Goal: Ask a question

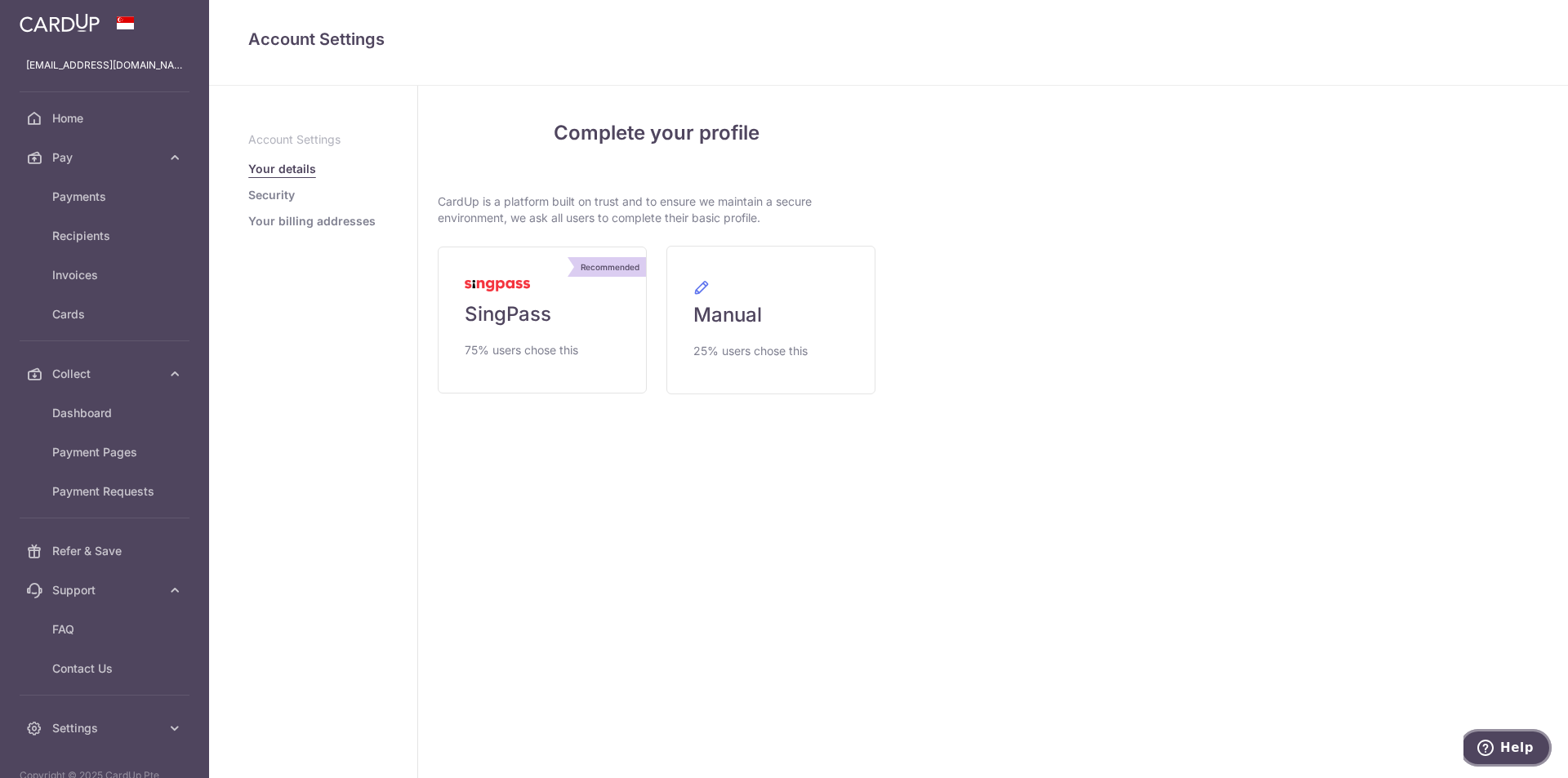
click at [1518, 741] on span "Help" at bounding box center [1517, 748] width 33 height 15
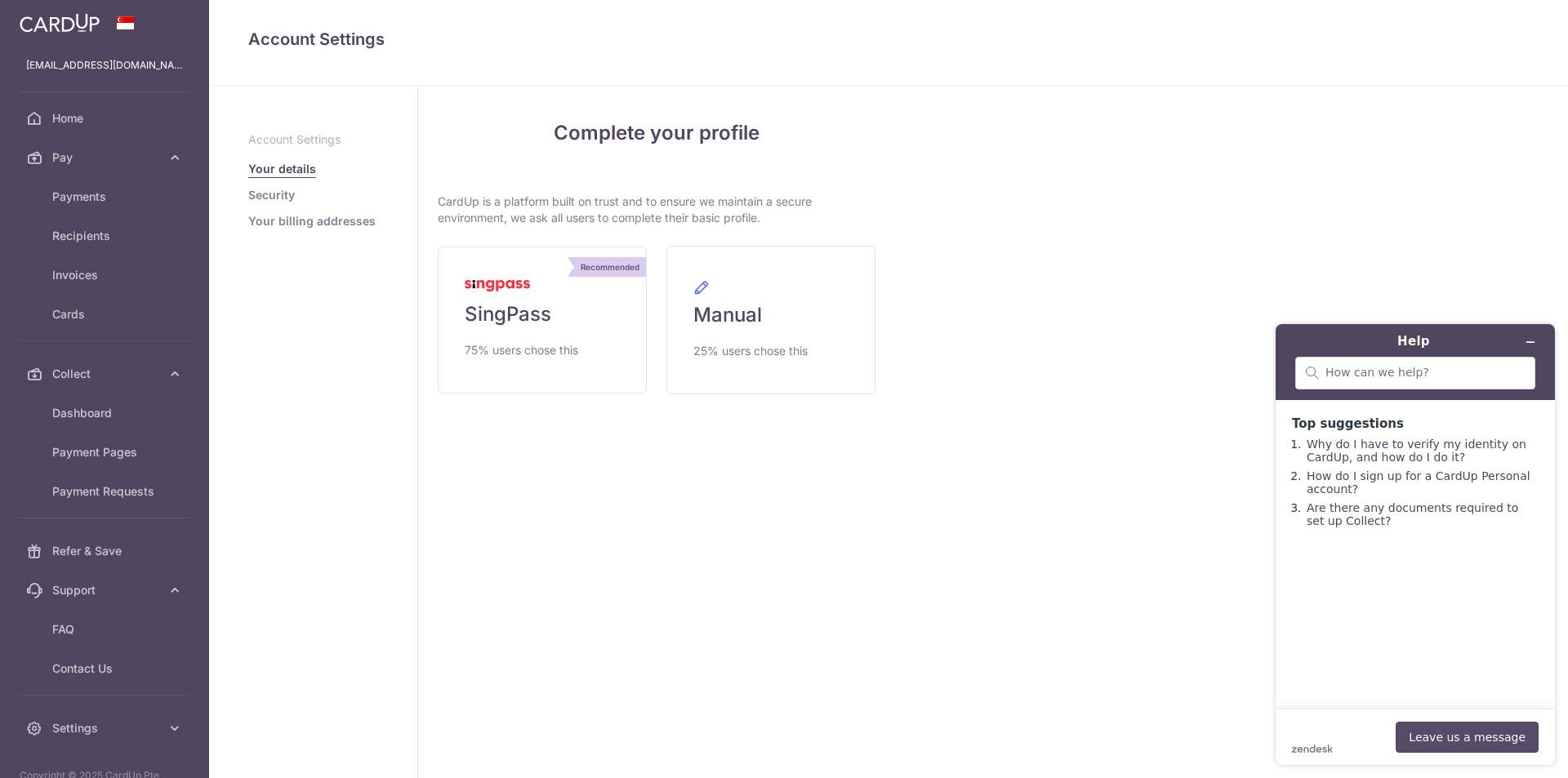
click at [1467, 731] on button "Leave us a message" at bounding box center [1466, 737] width 143 height 31
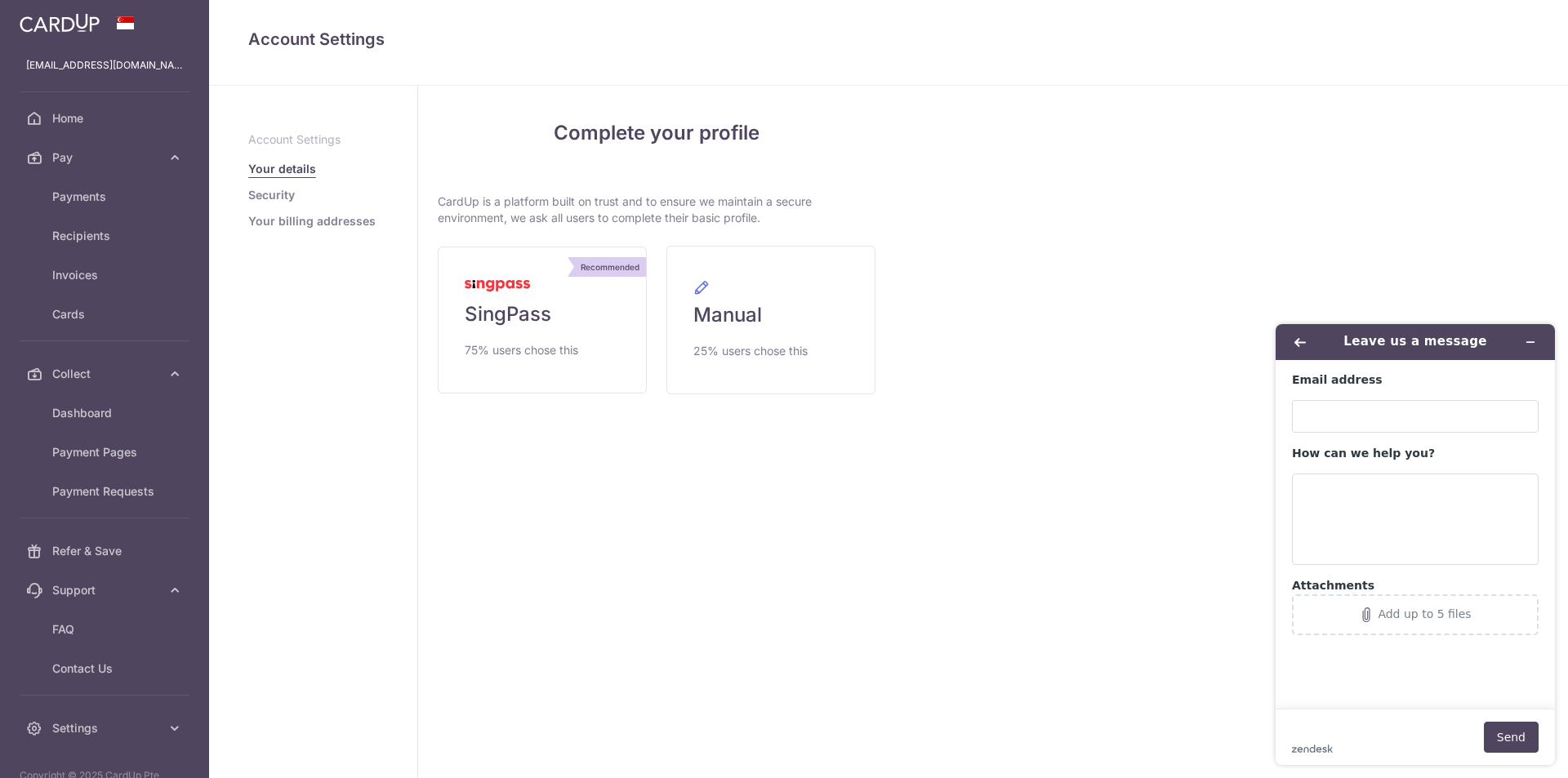
click at [1340, 457] on strong "How can we help you?" at bounding box center [1363, 453] width 143 height 13
click at [1340, 473] on textarea "How can we help you?" at bounding box center [1416, 519] width 247 height 92
click at [1348, 427] on input "Email address" at bounding box center [1416, 416] width 247 height 32
type input "[EMAIL_ADDRESS][DOMAIN_NAME]"
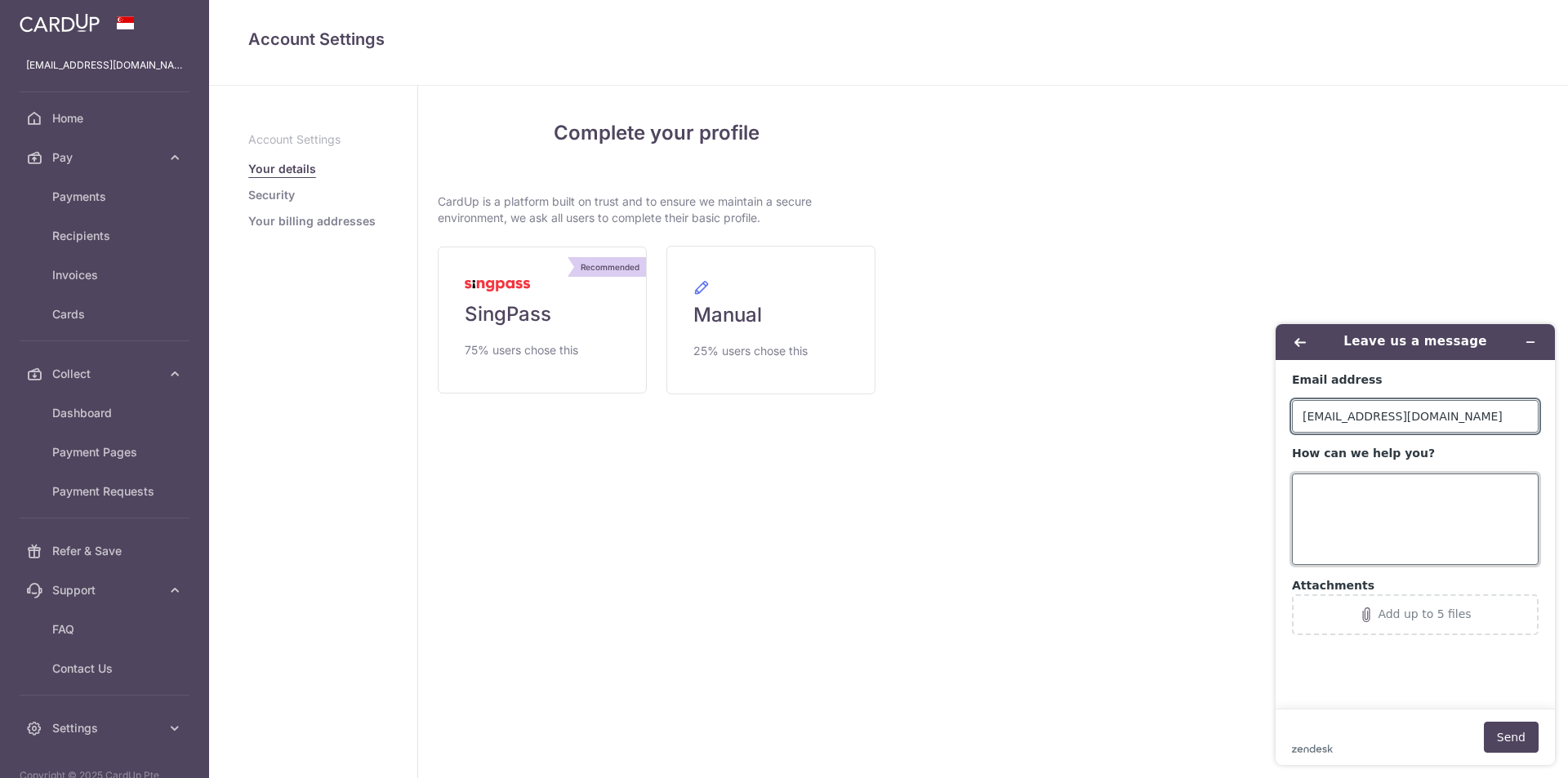
click at [1401, 499] on textarea "How can we help you?" at bounding box center [1416, 519] width 247 height 92
click at [1305, 345] on icon "Back" at bounding box center [1299, 342] width 11 height 11
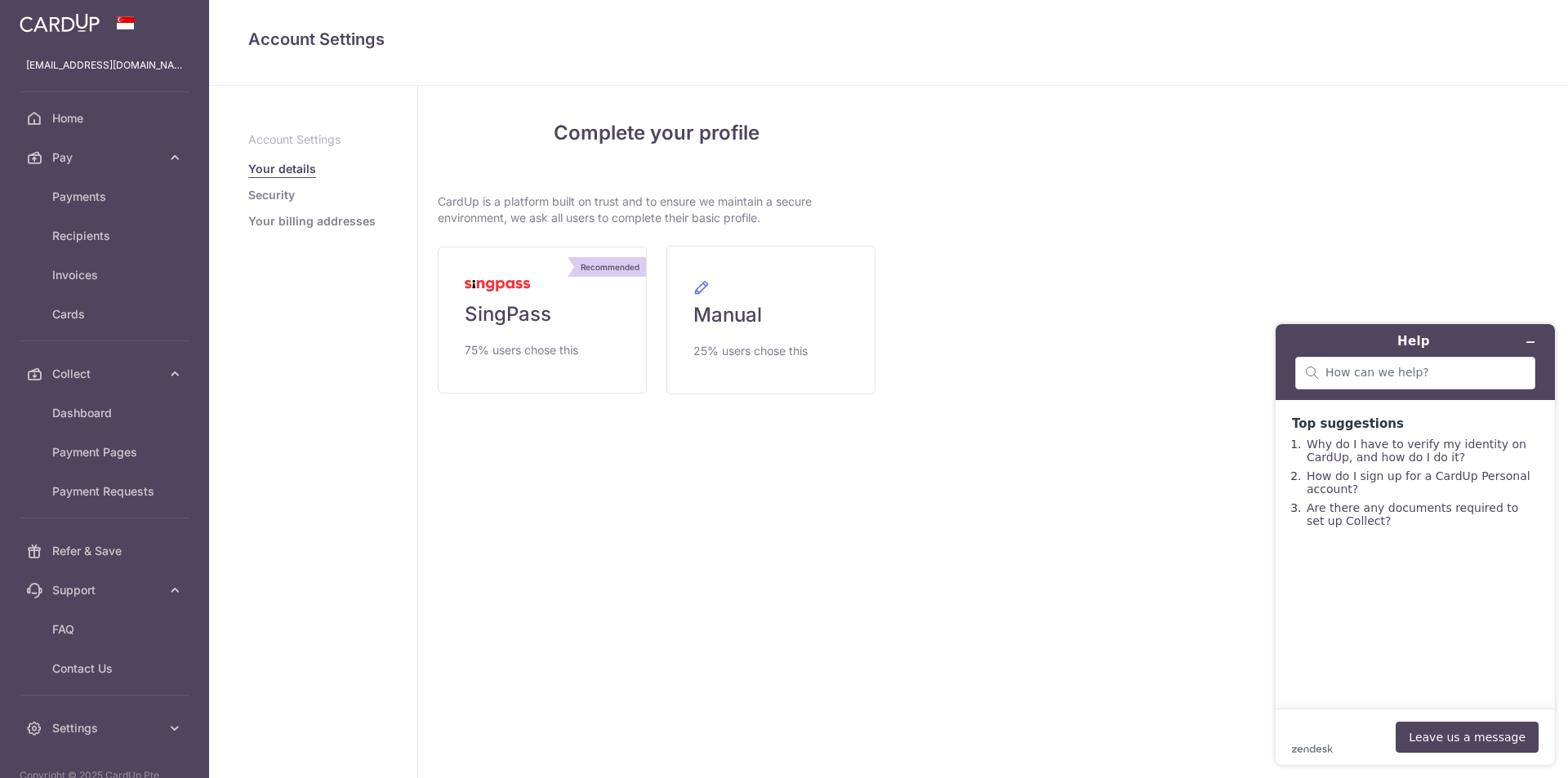
click at [1164, 336] on div "My Details Please provide your full name as per your NRIC/ FIN for verification…" at bounding box center [1231, 431] width 673 height 692
